Goal: Task Accomplishment & Management: Manage account settings

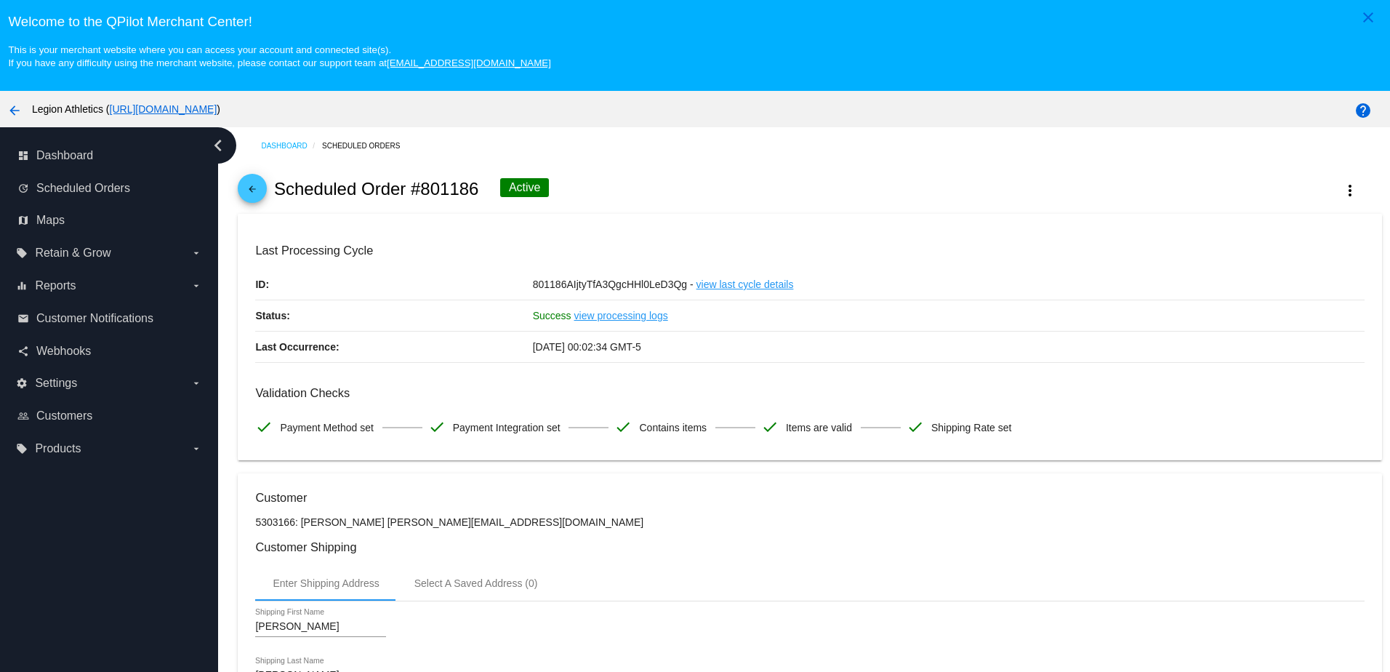
scroll to position [945, 0]
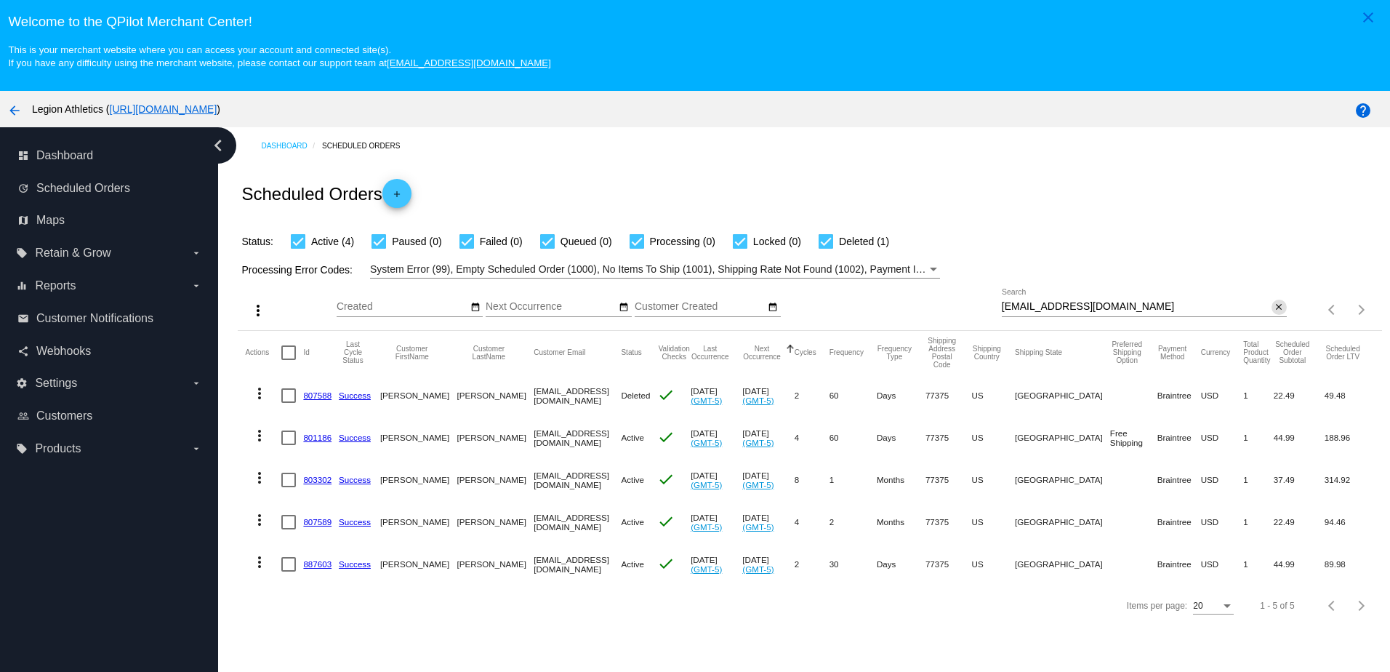
click at [1274, 313] on mat-icon "close" at bounding box center [1279, 308] width 10 height 12
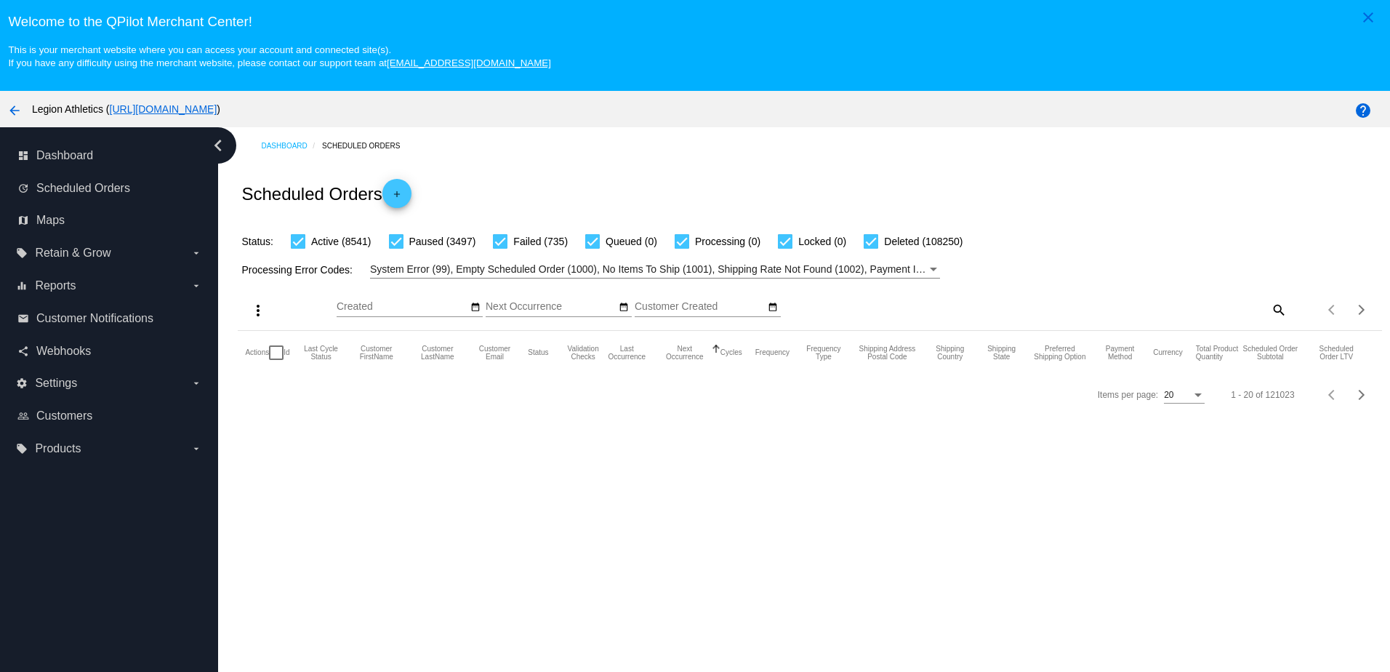
click at [1269, 314] on mat-icon "search" at bounding box center [1277, 309] width 17 height 23
click at [1215, 313] on input "Search" at bounding box center [1144, 307] width 285 height 12
paste input "gregrivera8080@gmail.com"
type input "gregrivera8080@gmail.com"
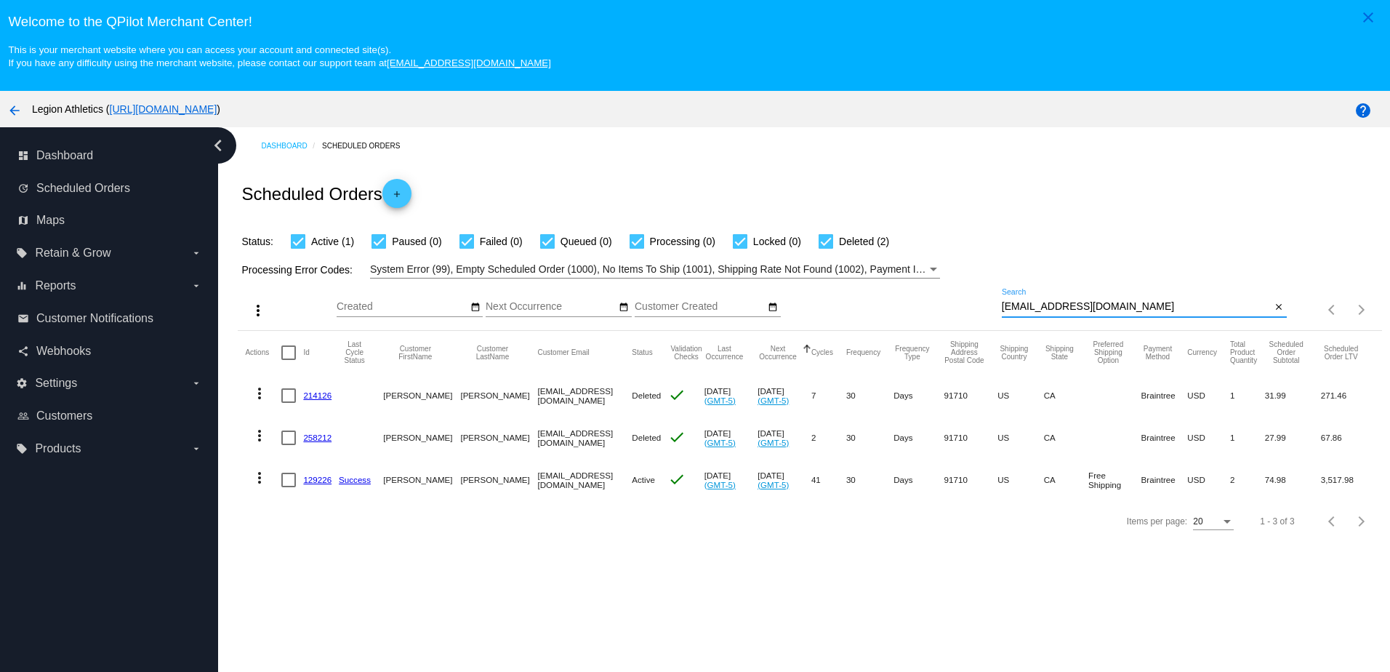
click at [315, 483] on link "129226" at bounding box center [317, 479] width 28 height 9
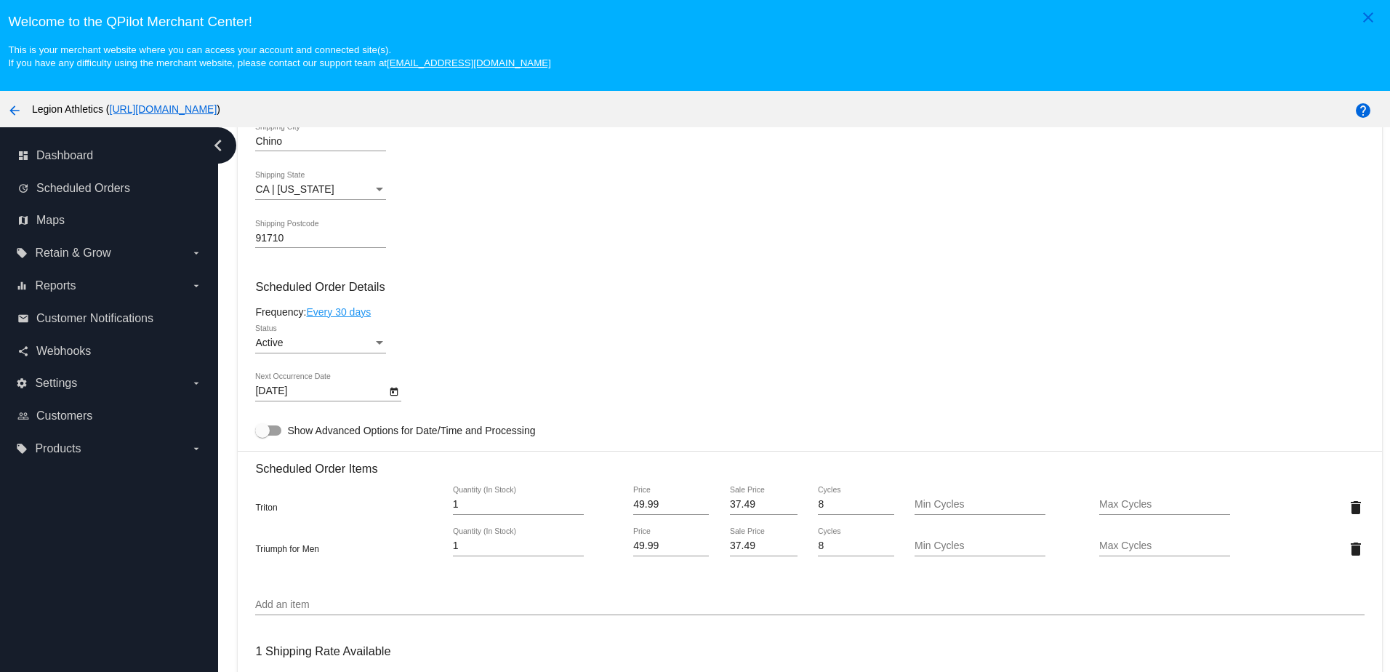
scroll to position [654, 0]
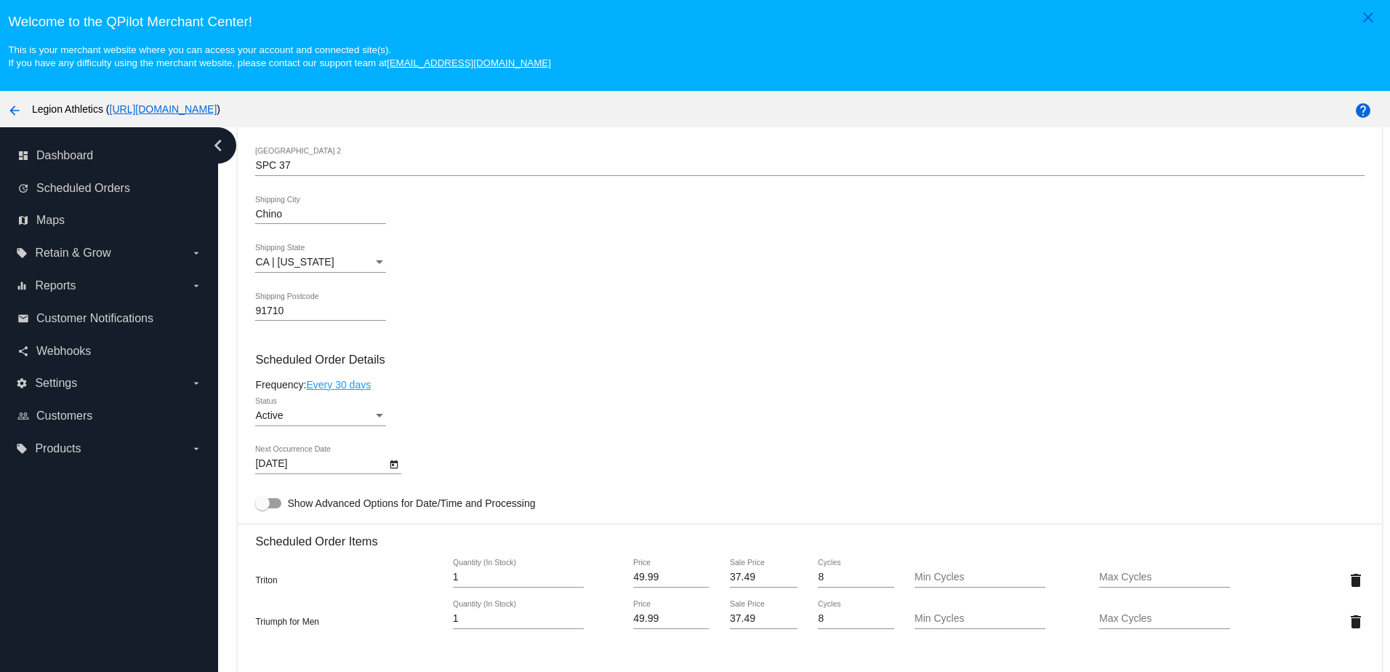
click at [393, 468] on icon "Open calendar" at bounding box center [394, 463] width 8 height 9
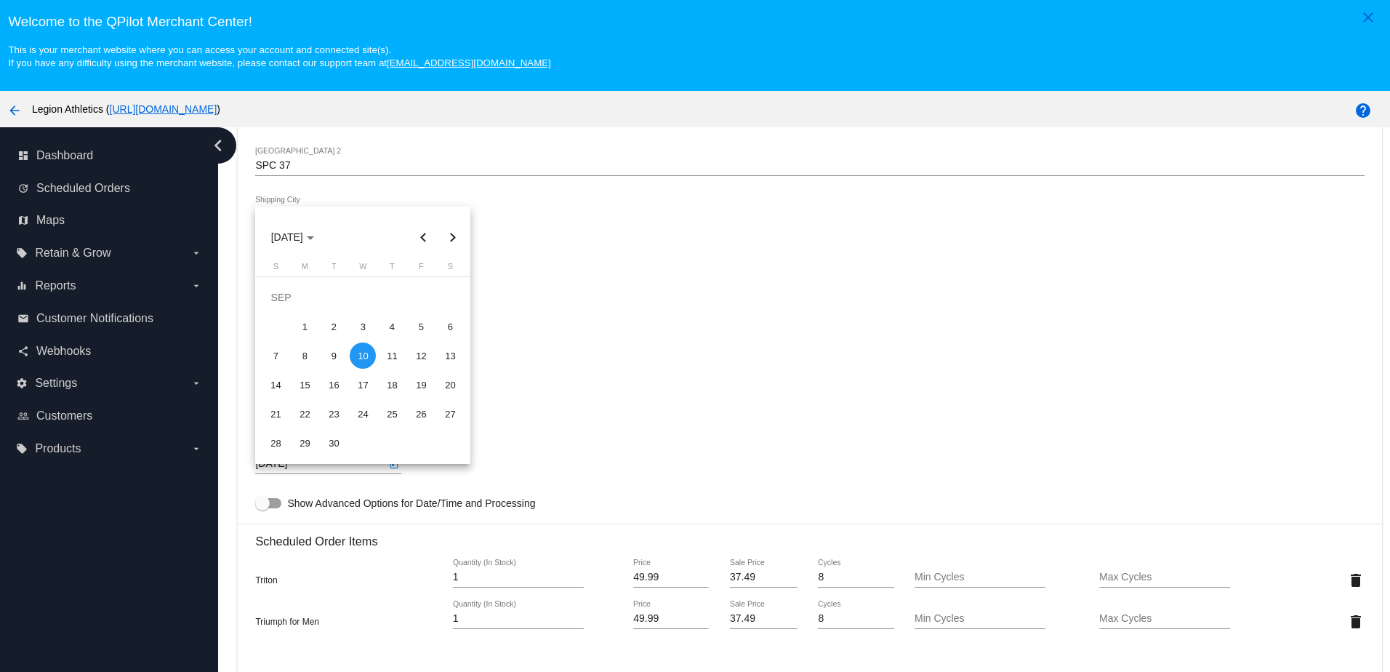
click at [448, 240] on button "Next month" at bounding box center [452, 236] width 29 height 29
click at [418, 327] on div "10" at bounding box center [421, 326] width 26 height 26
type input "10/10/2025"
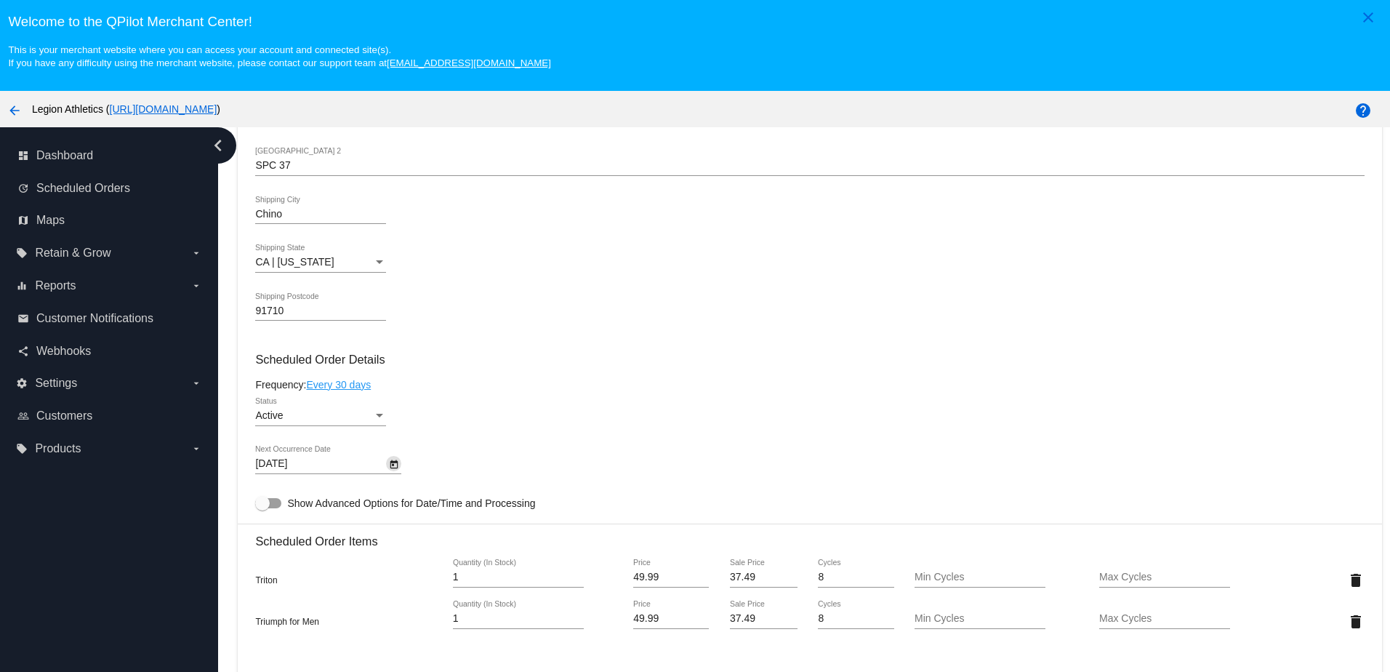
click at [639, 384] on mat-card-content "Customer 478022: Greg Rivera gregrivera8080@gmail.com Customer Shipping Enter S…" at bounding box center [809, 566] width 1109 height 1461
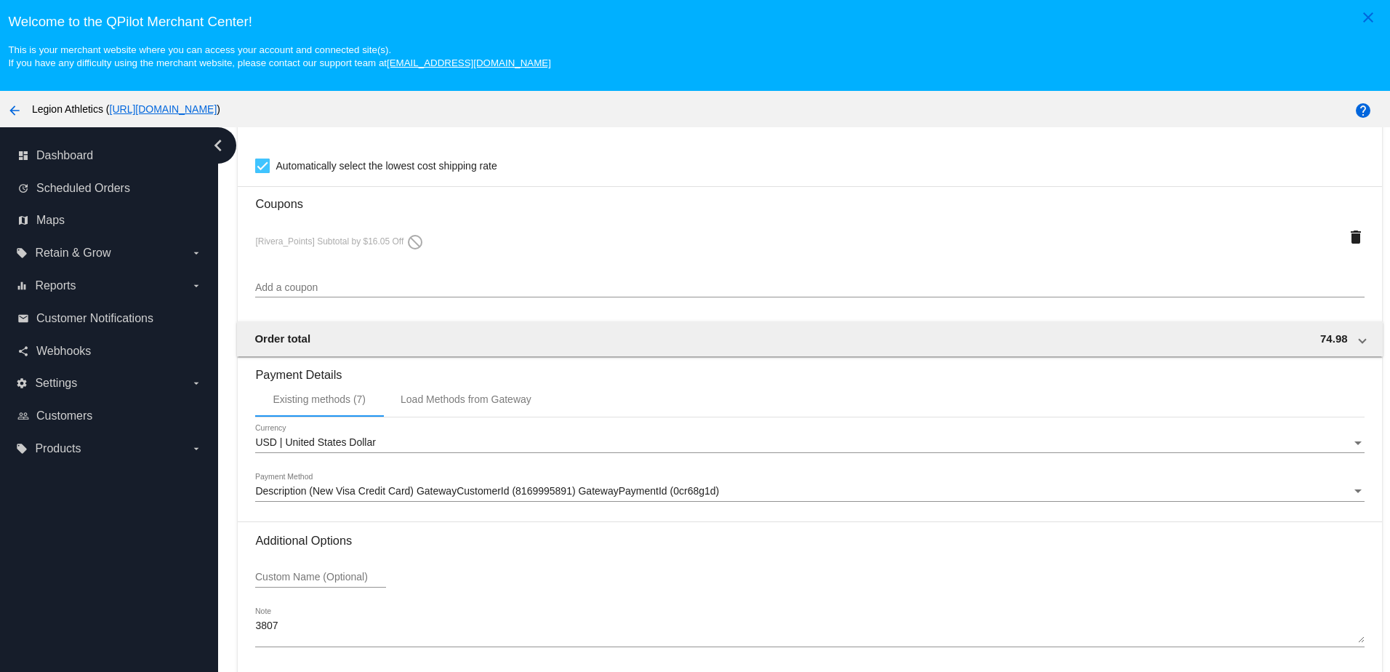
scroll to position [93, 0]
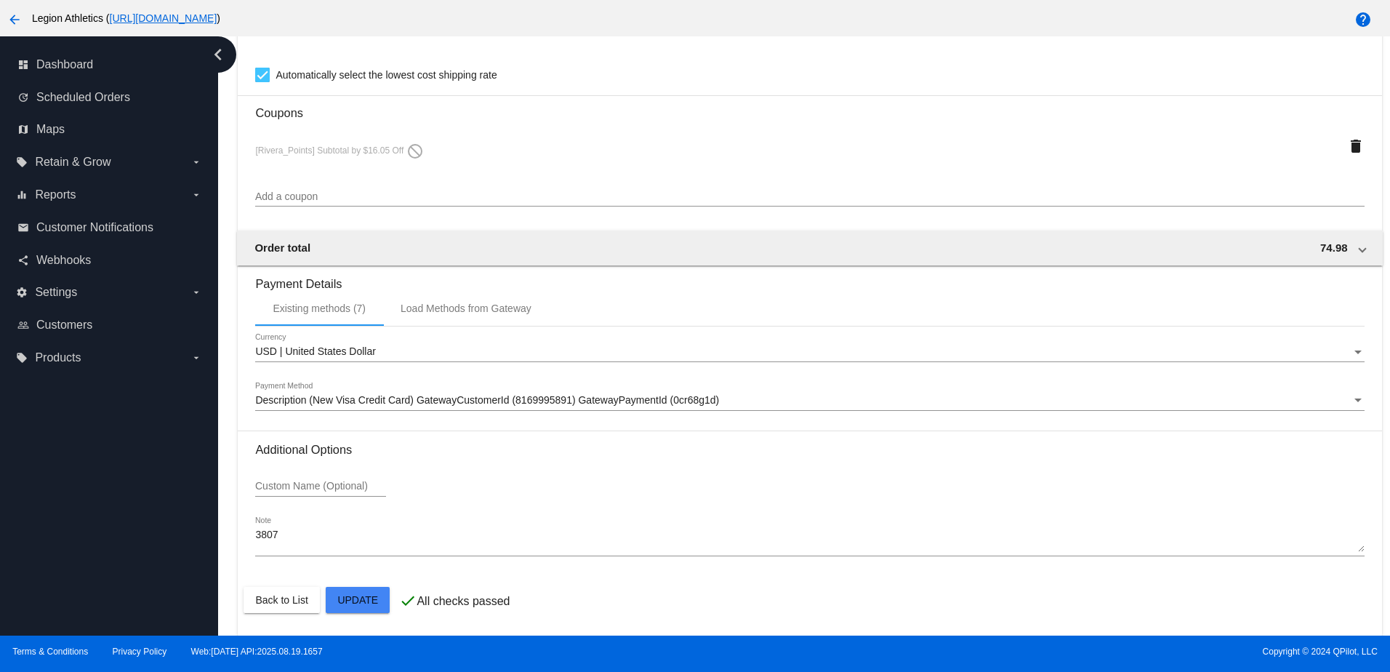
click at [880, 636] on div "Scheduled Order updated. Warning: The following coupons could not be applied to…" at bounding box center [695, 640] width 413 height 64
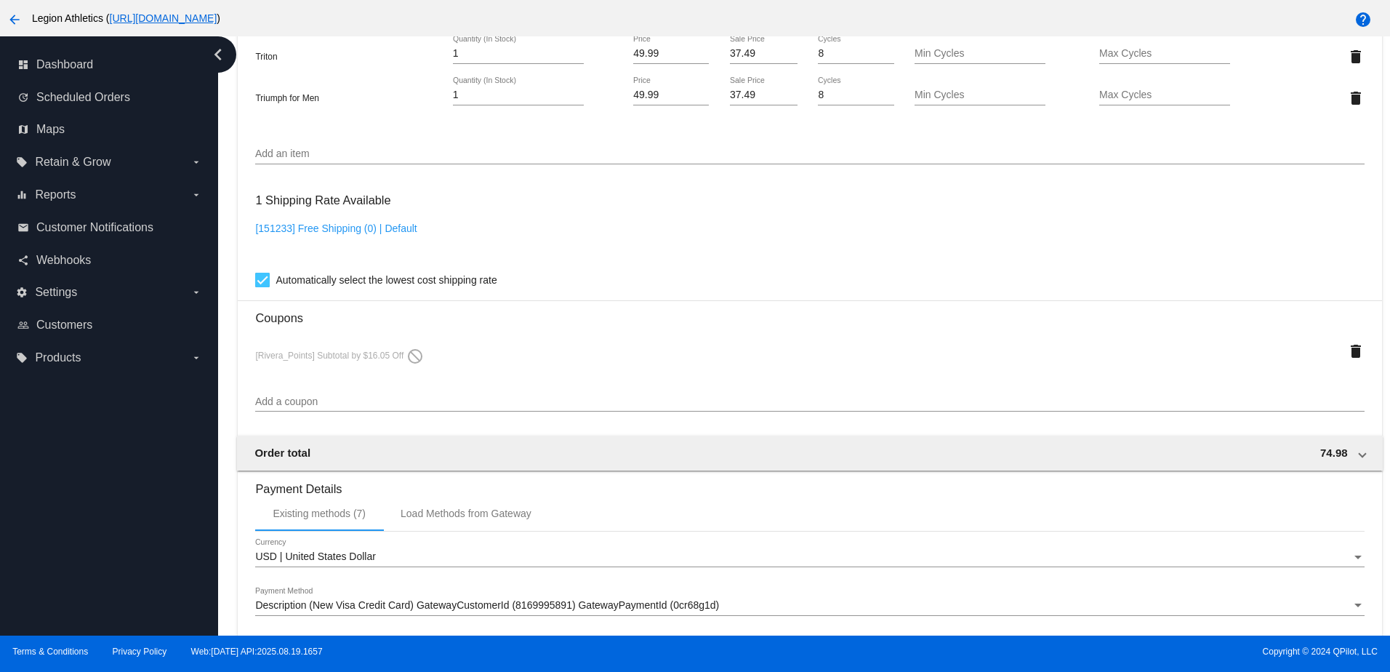
scroll to position [1085, 0]
click at [1347, 361] on mat-icon "delete" at bounding box center [1355, 352] width 17 height 17
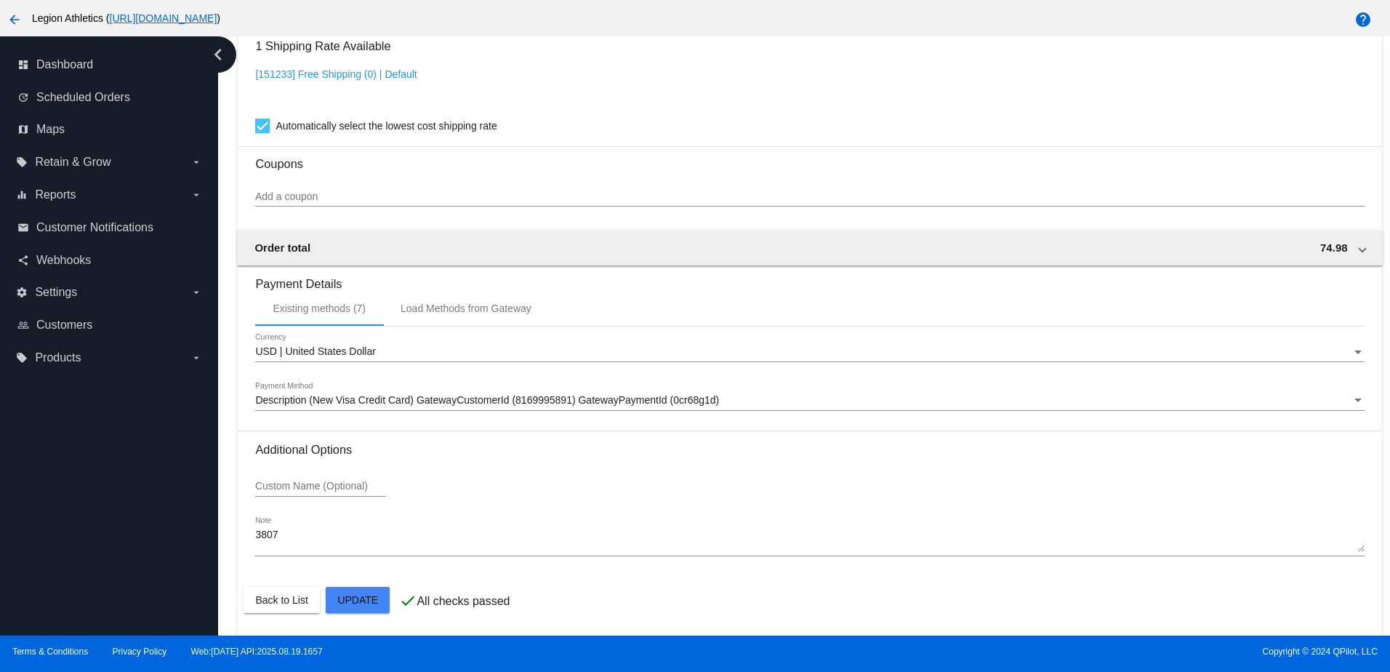
scroll to position [1253, 0]
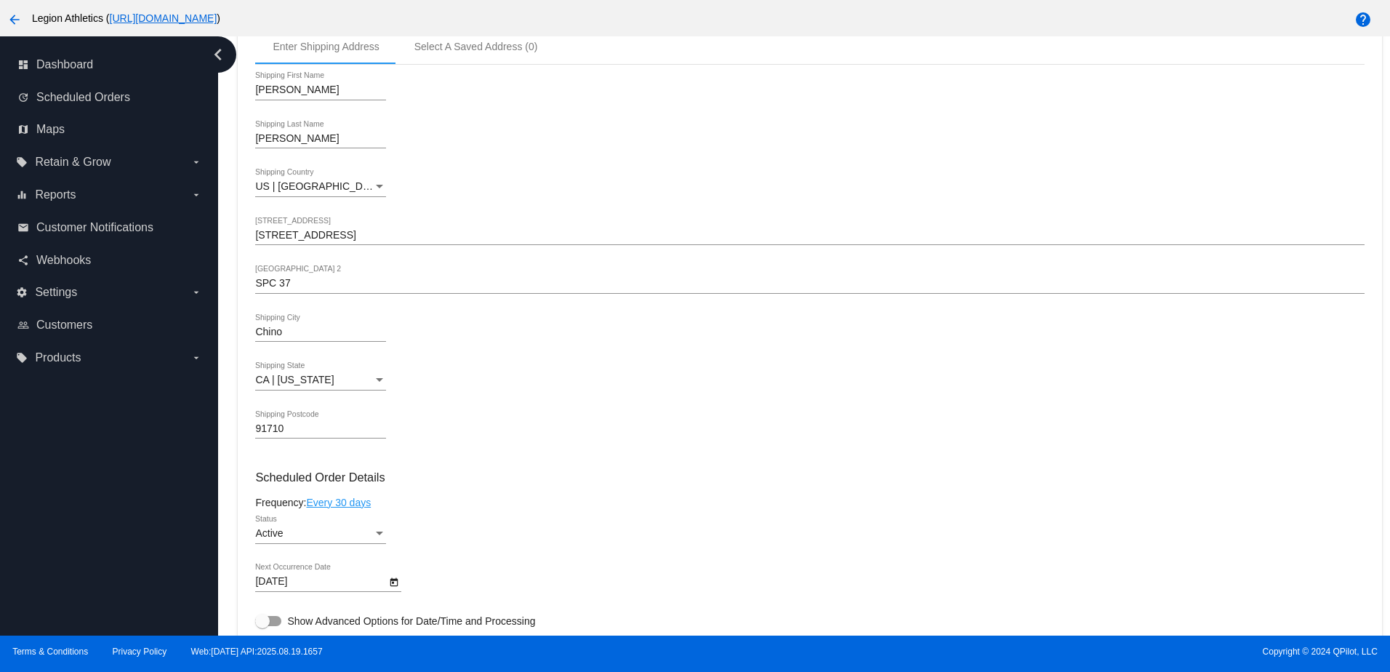
scroll to position [582, 0]
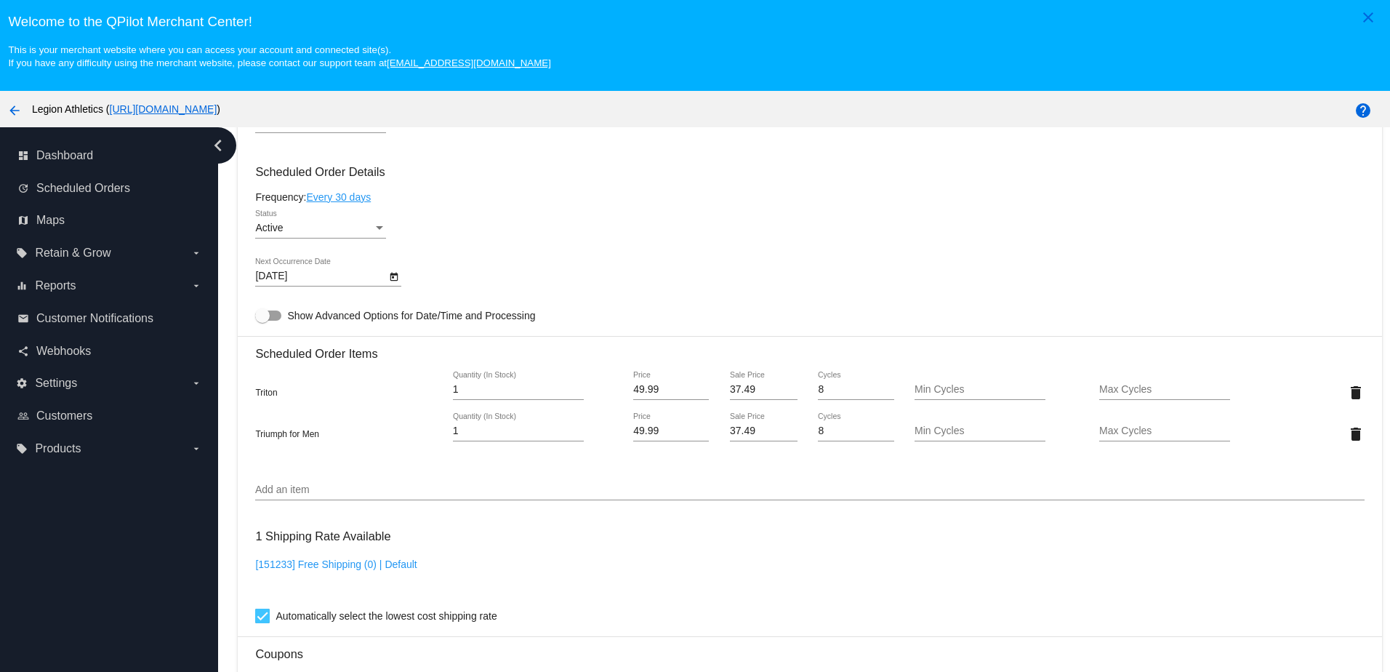
scroll to position [727, 0]
